Goal: Task Accomplishment & Management: Manage account settings

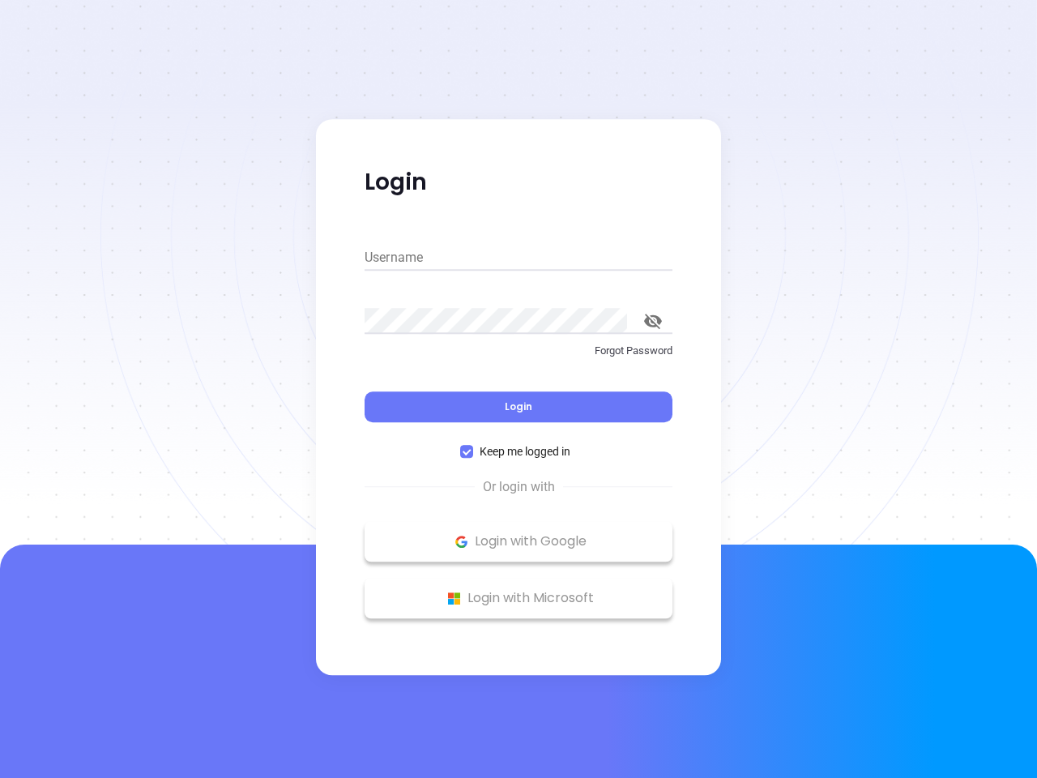
click at [518, 389] on div "Login" at bounding box center [519, 397] width 308 height 50
click at [518, 258] on input "Username" at bounding box center [519, 258] width 308 height 26
click at [653, 321] on icon "toggle password visibility" at bounding box center [653, 321] width 18 height 15
click at [518, 407] on span "Login" at bounding box center [519, 406] width 28 height 14
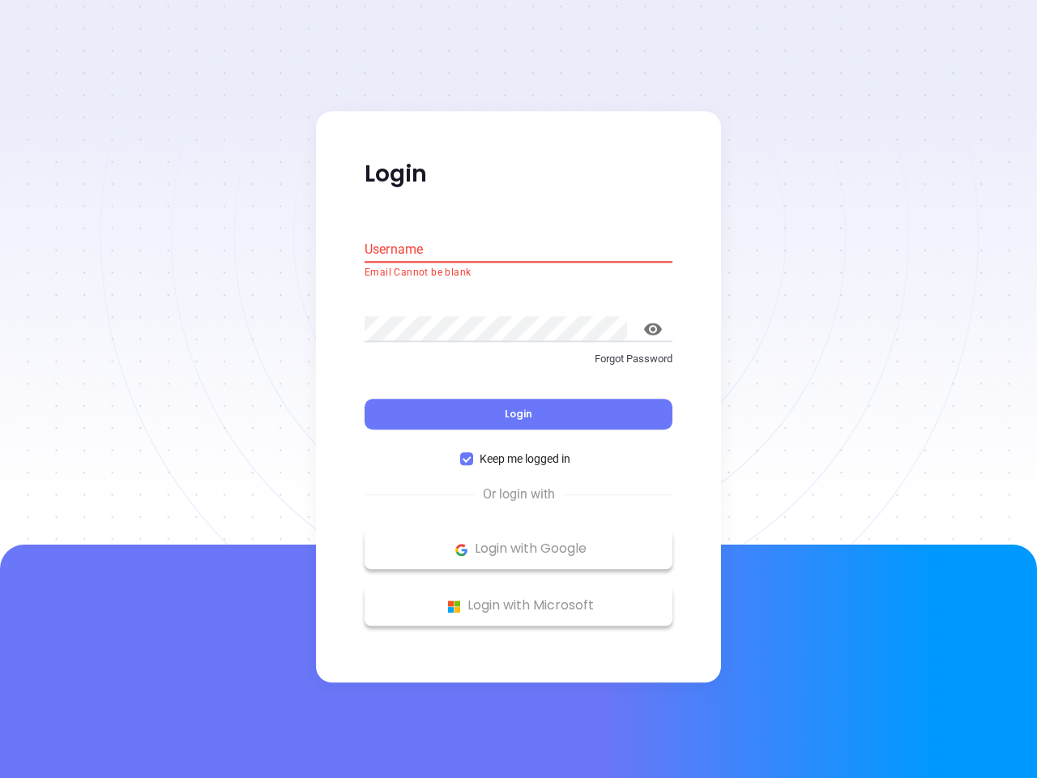
click at [518, 451] on span "Keep me logged in" at bounding box center [525, 459] width 104 height 18
click at [473, 453] on input "Keep me logged in" at bounding box center [466, 459] width 13 height 13
checkbox input "false"
click at [518, 541] on p "Login with Google" at bounding box center [519, 549] width 292 height 24
click at [518, 598] on p "Login with Microsoft" at bounding box center [519, 606] width 292 height 24
